Goal: Complete application form: Complete application form

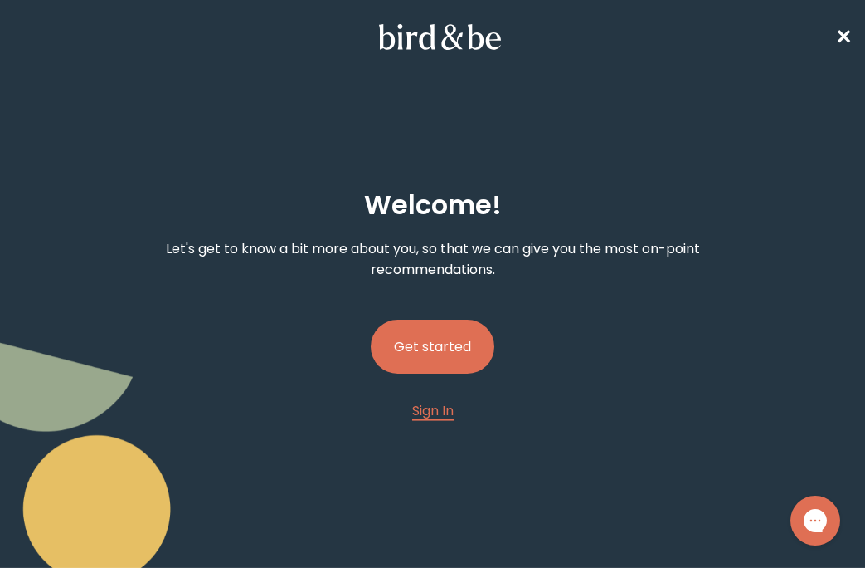
click at [450, 333] on button "Get started" at bounding box center [433, 346] width 124 height 54
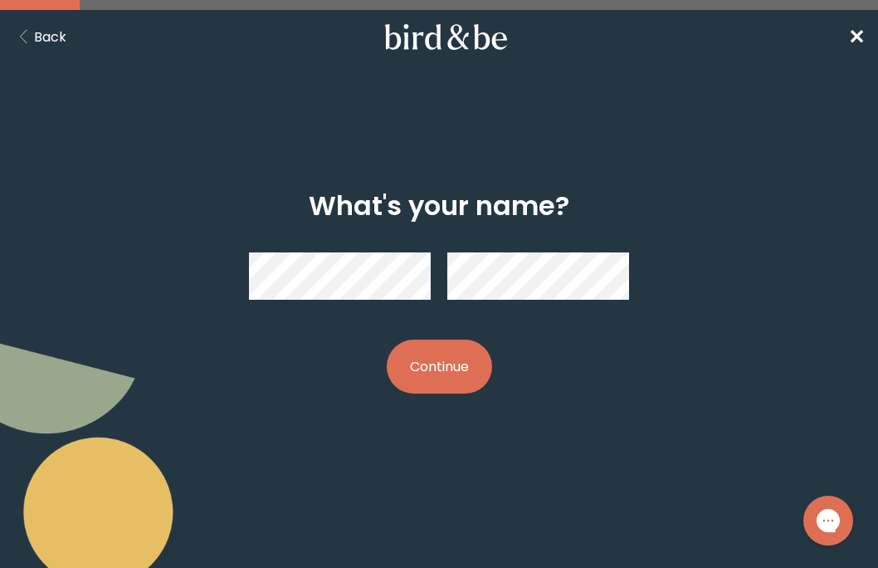
click at [451, 372] on button "Continue" at bounding box center [439, 366] width 105 height 54
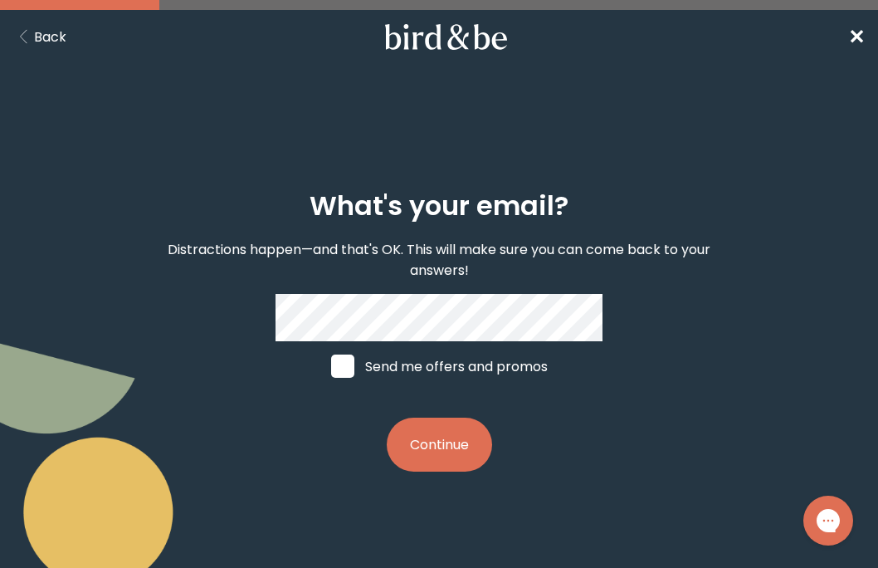
click at [432, 450] on button "Continue" at bounding box center [439, 444] width 105 height 54
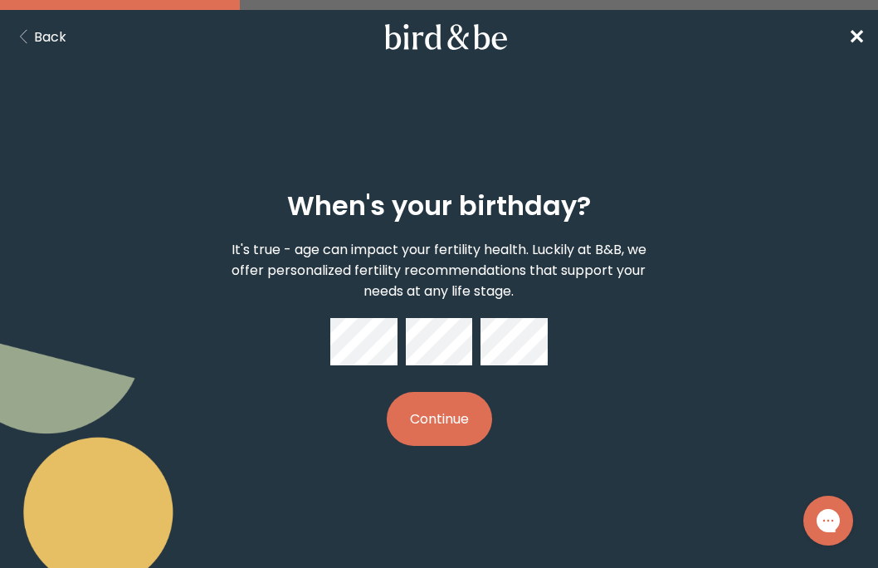
click at [462, 413] on button "Continue" at bounding box center [439, 419] width 105 height 54
click at [621, 290] on p "It's true - age can impact your fertility health. Luckily at B&B, we offer pers…" at bounding box center [440, 270] width 436 height 62
click at [417, 421] on button "Continue" at bounding box center [439, 419] width 105 height 54
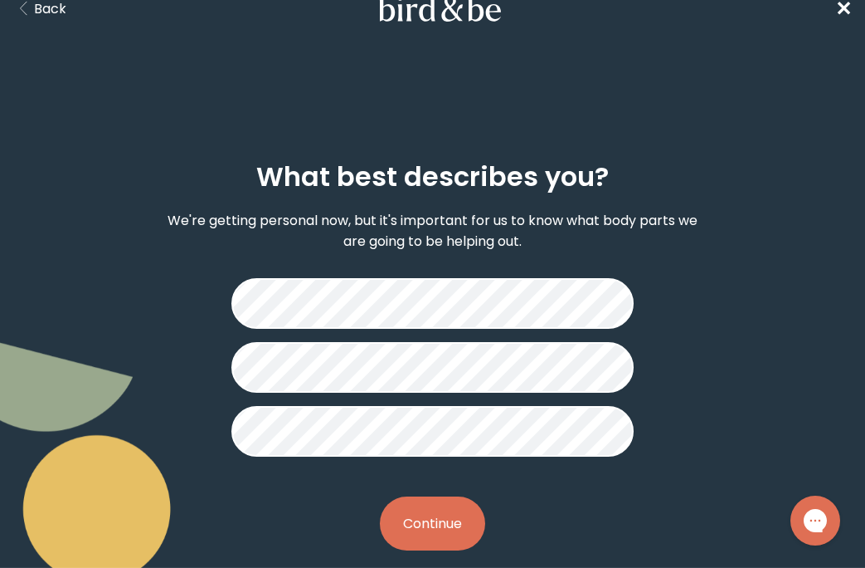
scroll to position [51, 0]
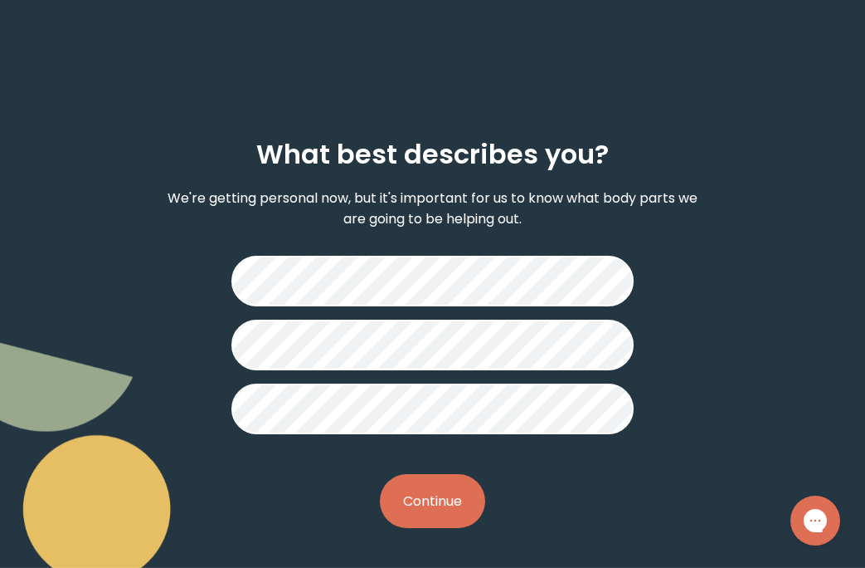
click at [441, 496] on button "Continue" at bounding box center [432, 501] width 105 height 54
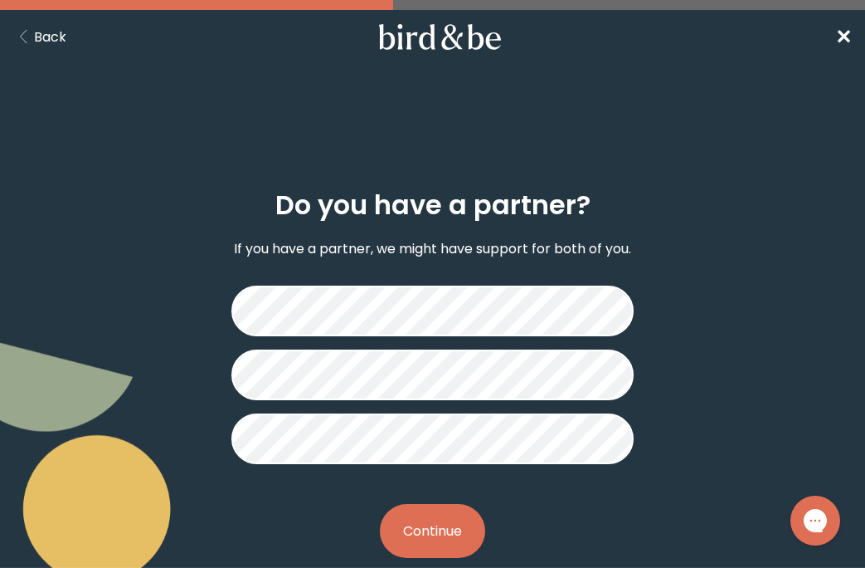
click at [443, 545] on button "Continue" at bounding box center [432, 531] width 105 height 54
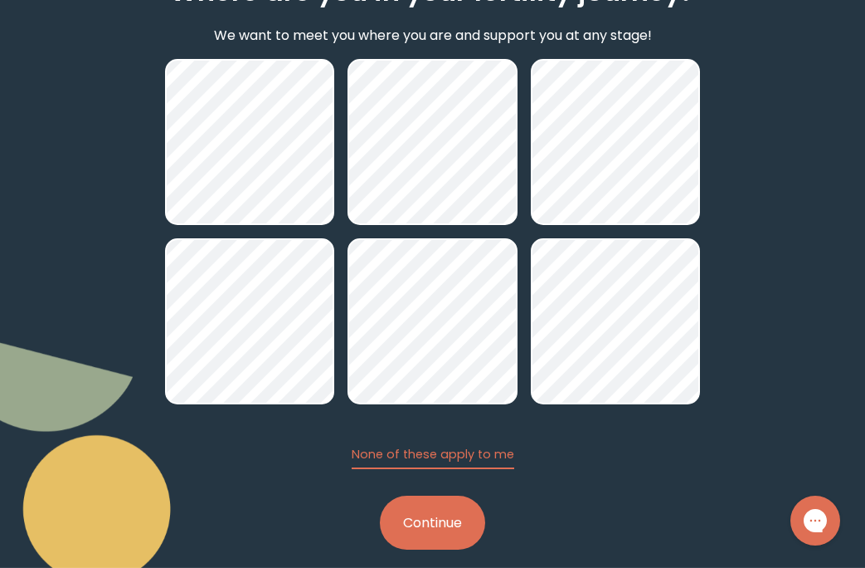
scroll to position [235, 0]
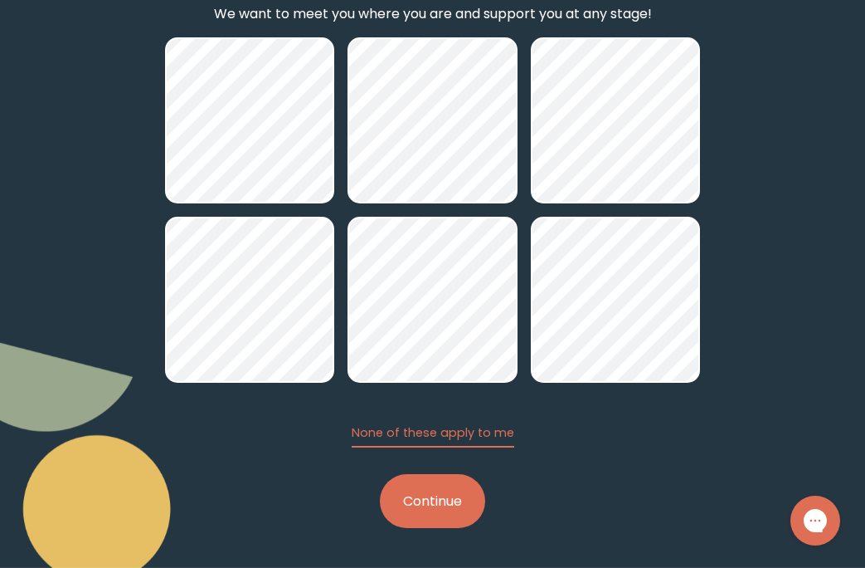
click at [455, 507] on button "Continue" at bounding box center [432, 501] width 105 height 54
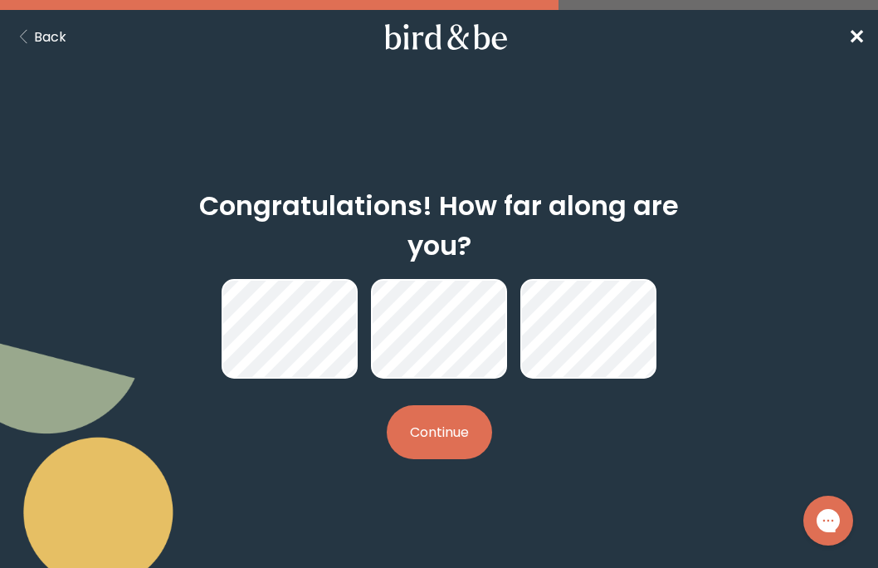
click at [435, 433] on button "Continue" at bounding box center [439, 432] width 105 height 54
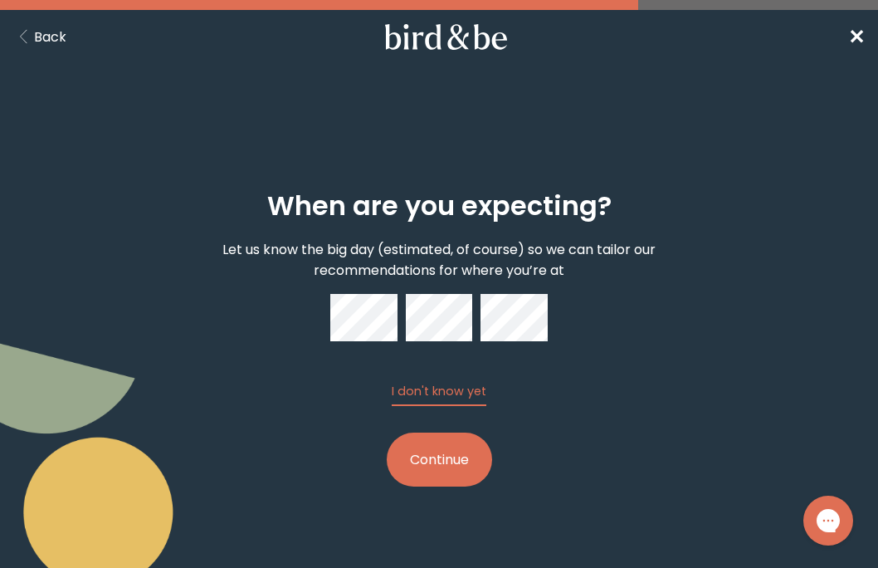
click at [426, 456] on button "Continue" at bounding box center [439, 459] width 105 height 54
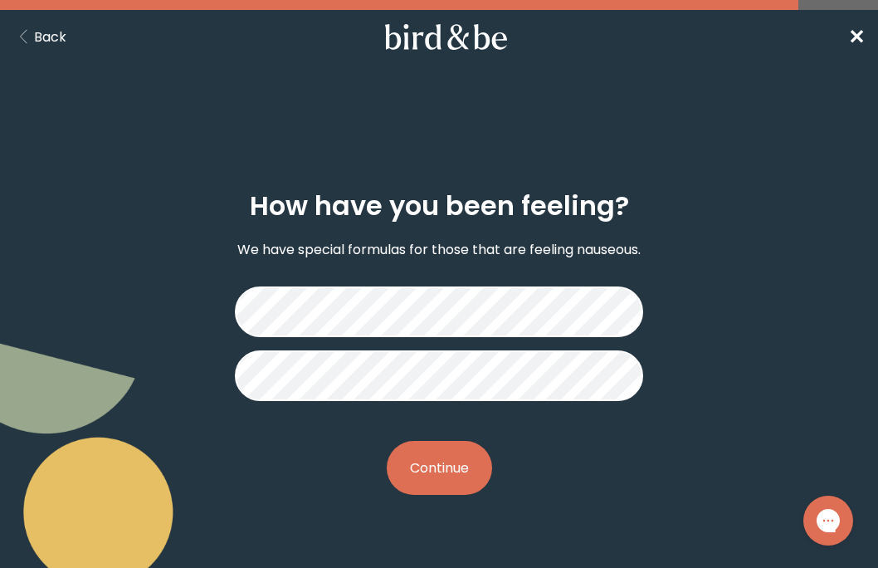
click at [452, 472] on button "Continue" at bounding box center [439, 468] width 105 height 54
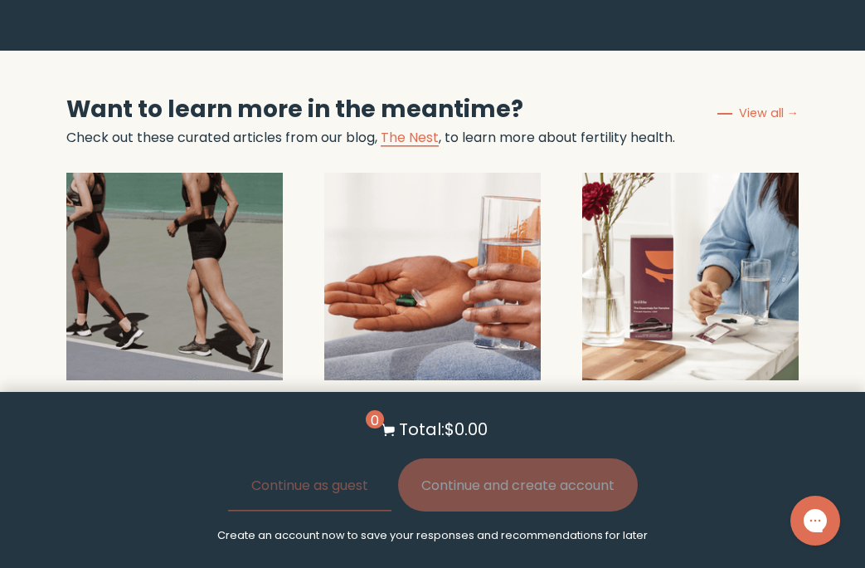
scroll to position [2074, 0]
